Goal: Browse casually

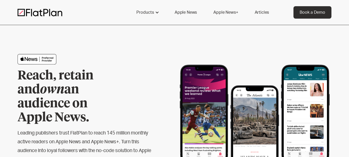
click at [178, 41] on div "Reach, retain and own an audience on Apple News. Leading publishers trust FlatP…" at bounding box center [175, 120] width 314 height 190
click at [231, 43] on div "Reach, retain and own an audience on Apple News. Leading publishers trust FlatP…" at bounding box center [175, 120] width 314 height 190
click at [164, 36] on div "Reach, retain and own an audience on Apple News. Leading publishers trust FlatP…" at bounding box center [175, 120] width 314 height 190
click at [166, 44] on div "Reach, retain and own an audience on Apple News. Leading publishers trust FlatP…" at bounding box center [175, 120] width 314 height 190
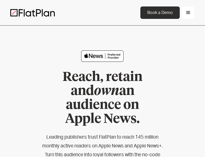
click at [53, 13] on img at bounding box center [32, 13] width 45 height 8
